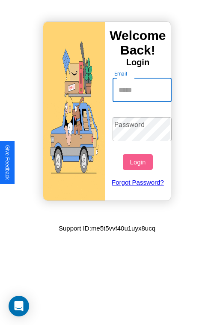
click at [143, 90] on input "Email" at bounding box center [143, 90] width 60 height 24
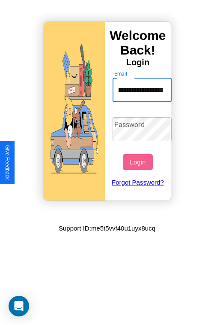
scroll to position [0, 32]
type input "**********"
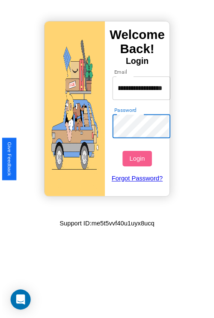
scroll to position [0, 0]
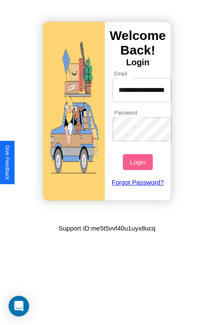
click at [139, 162] on button "Login" at bounding box center [138, 162] width 30 height 16
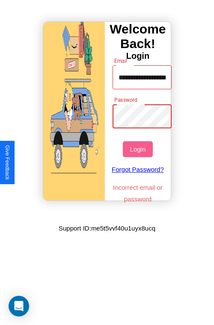
click at [139, 149] on button "Login" at bounding box center [138, 149] width 30 height 16
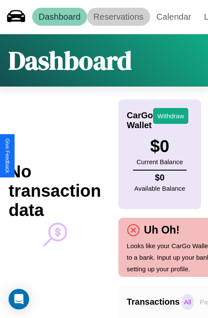
click at [118, 17] on link "Reservations" at bounding box center [118, 17] width 63 height 18
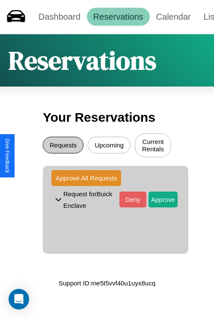
click at [63, 146] on button "Requests" at bounding box center [63, 145] width 41 height 17
click at [157, 201] on button "Approve" at bounding box center [163, 200] width 29 height 16
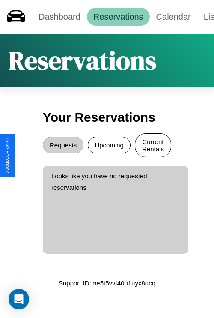
click at [153, 146] on button "Current Rentals" at bounding box center [153, 145] width 36 height 24
